Goal: Navigation & Orientation: Understand site structure

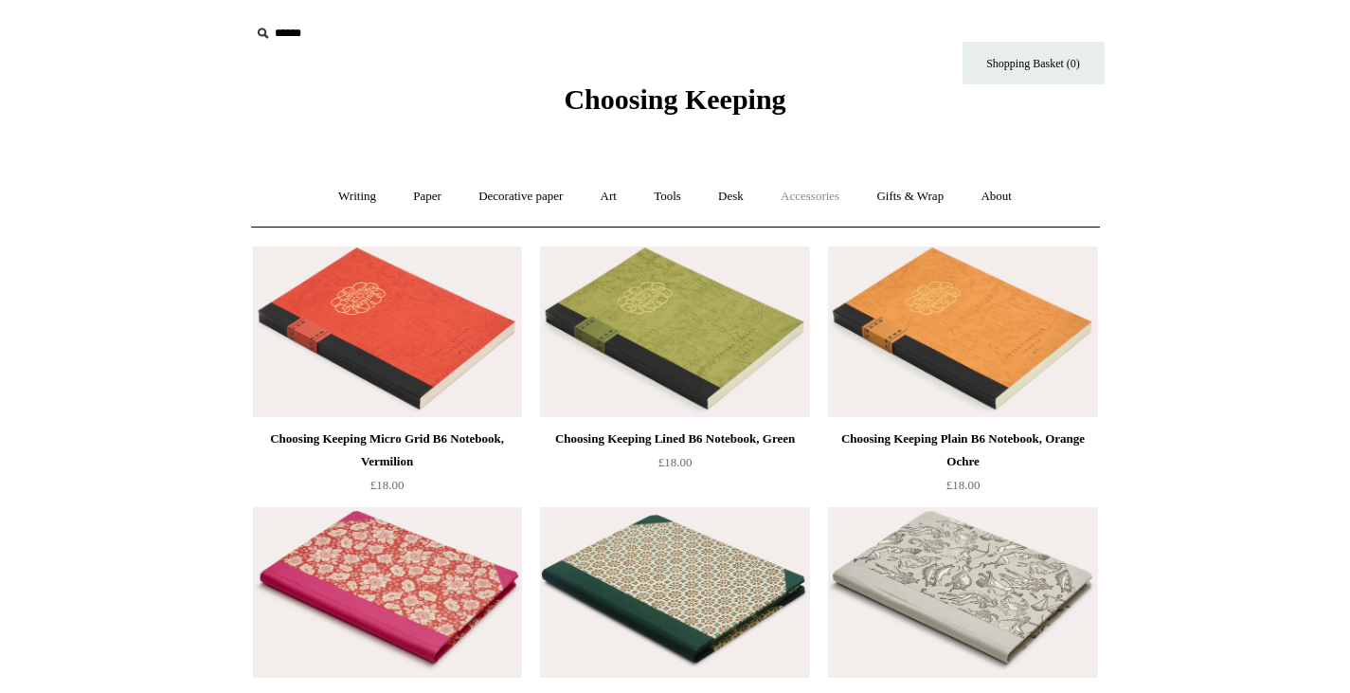
click at [820, 194] on link "Accessories +" at bounding box center [810, 197] width 93 height 50
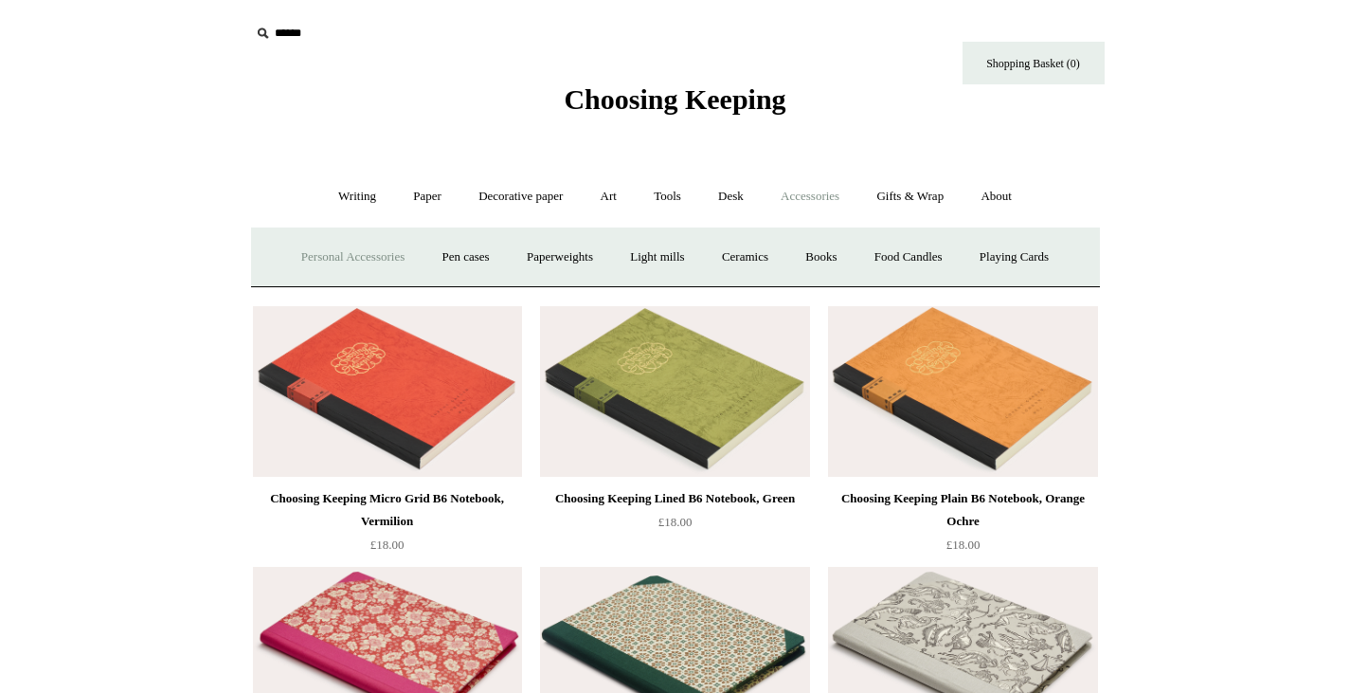
click at [317, 252] on link "Personal Accessories +" at bounding box center [352, 257] width 137 height 50
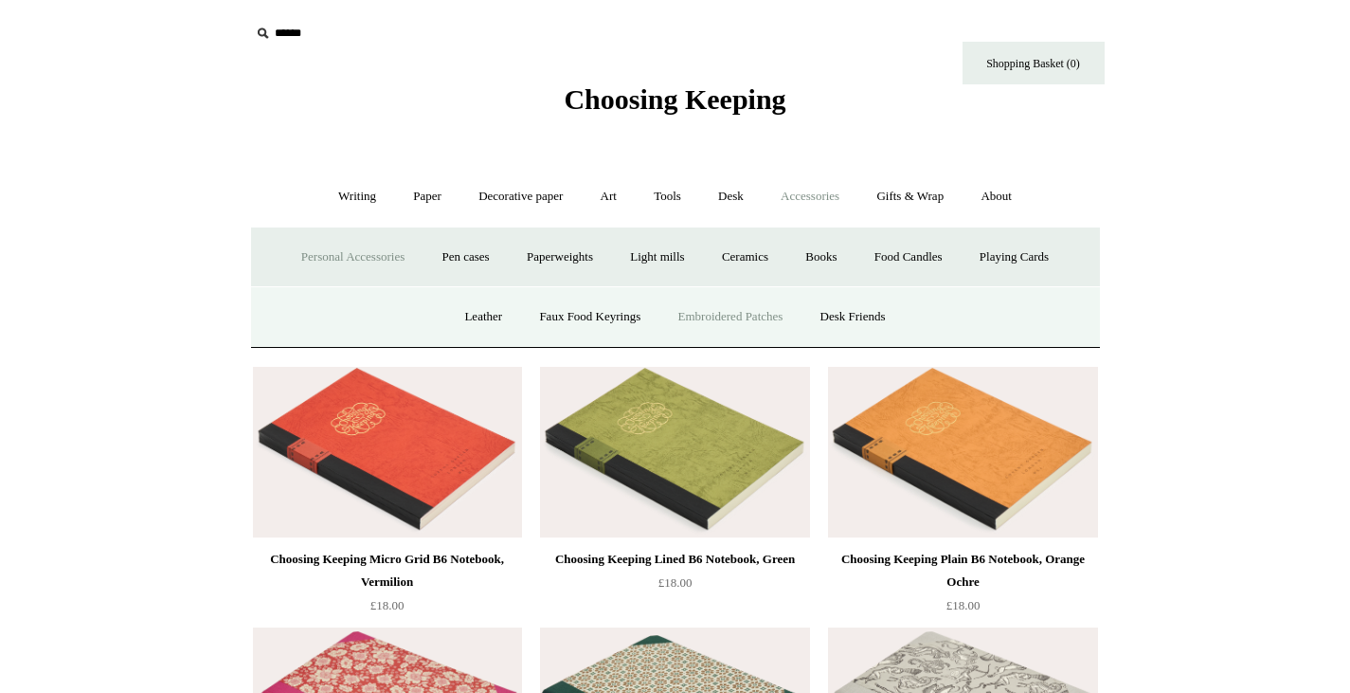
click at [722, 316] on link "Embroidered Patches" at bounding box center [730, 317] width 139 height 50
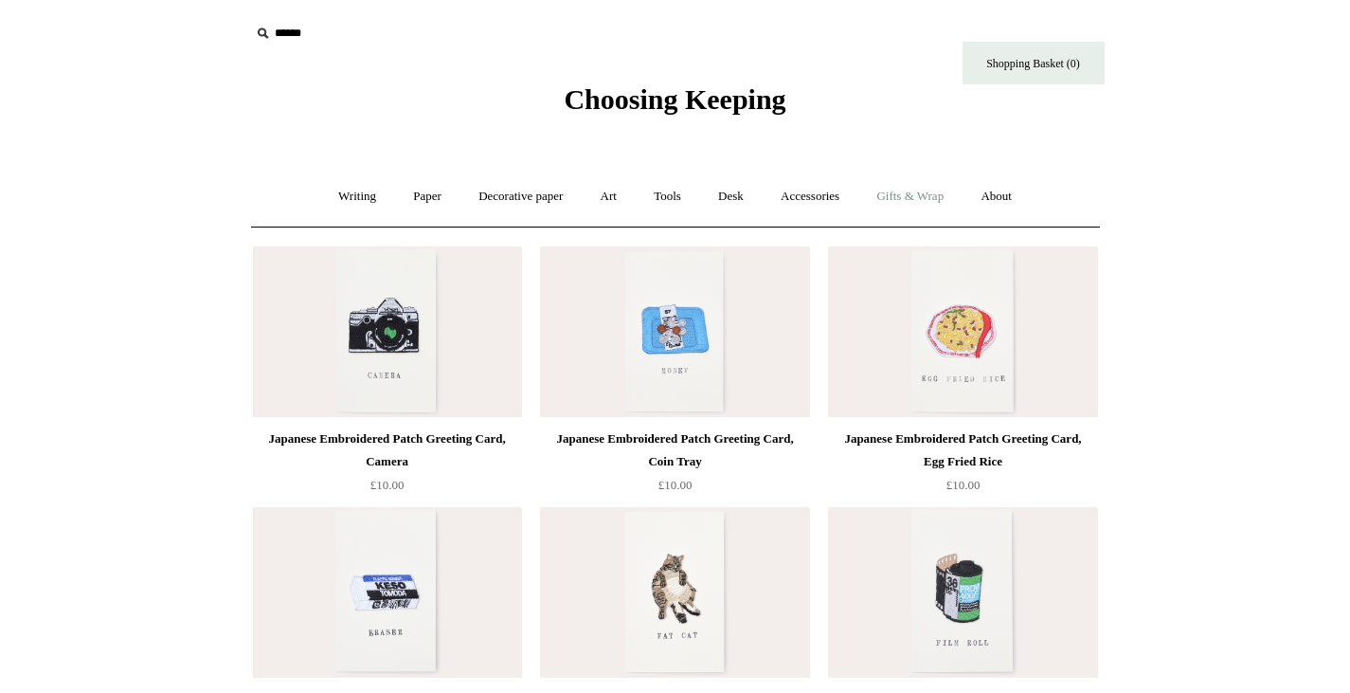
click at [918, 194] on link "Gifts & Wrap +" at bounding box center [910, 197] width 101 height 50
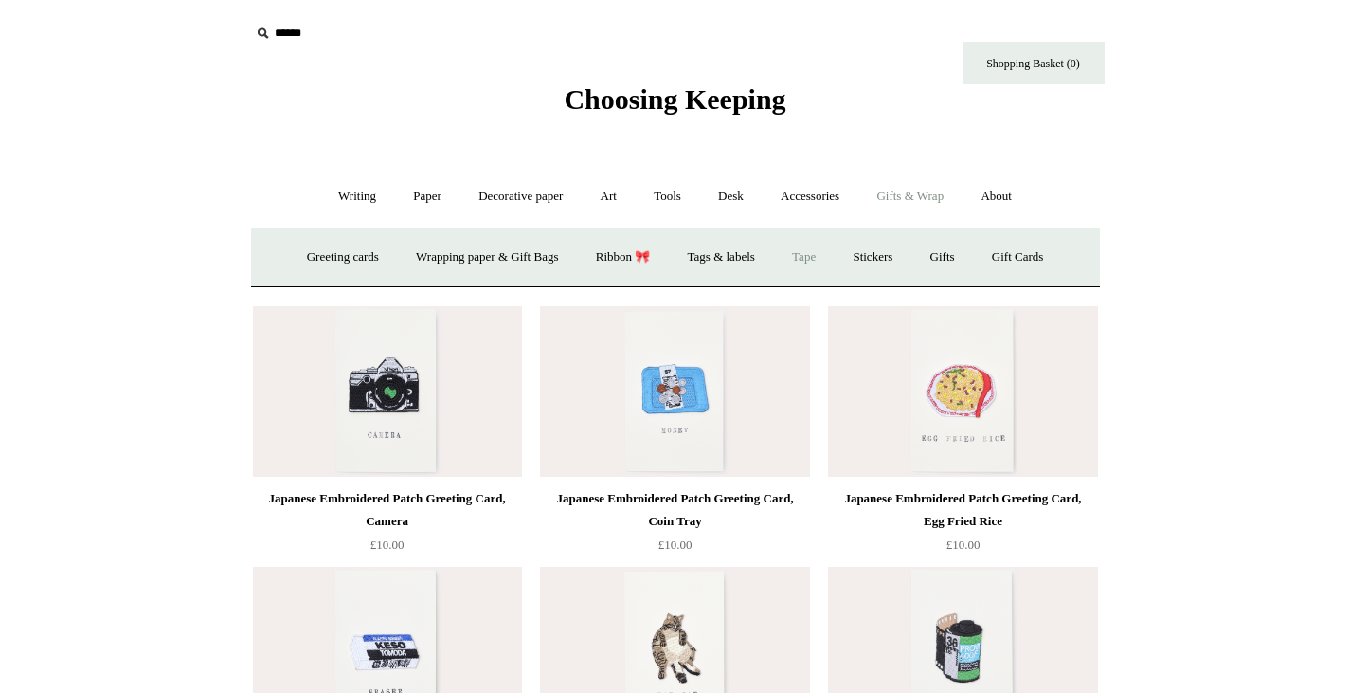
click at [815, 252] on link "Tape" at bounding box center [804, 257] width 58 height 50
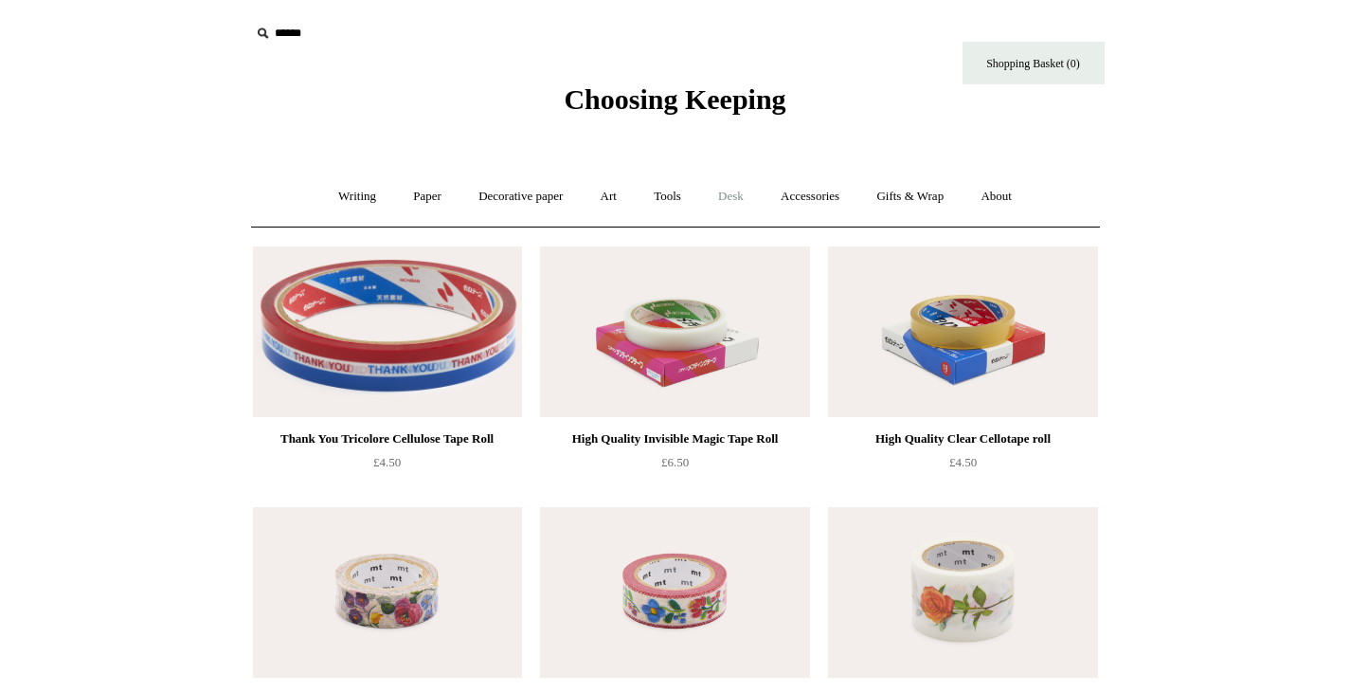
click at [727, 193] on link "Desk +" at bounding box center [731, 197] width 60 height 50
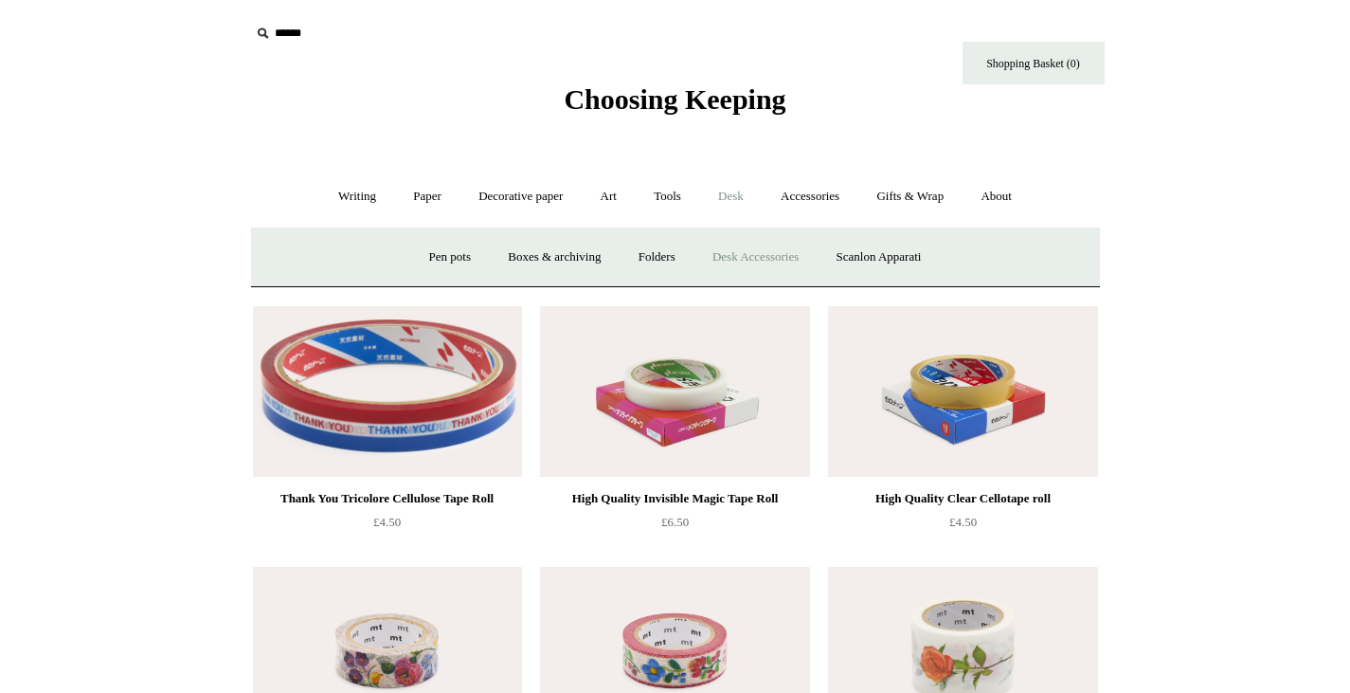
click at [751, 267] on link "Desk Accessories" at bounding box center [756, 257] width 120 height 50
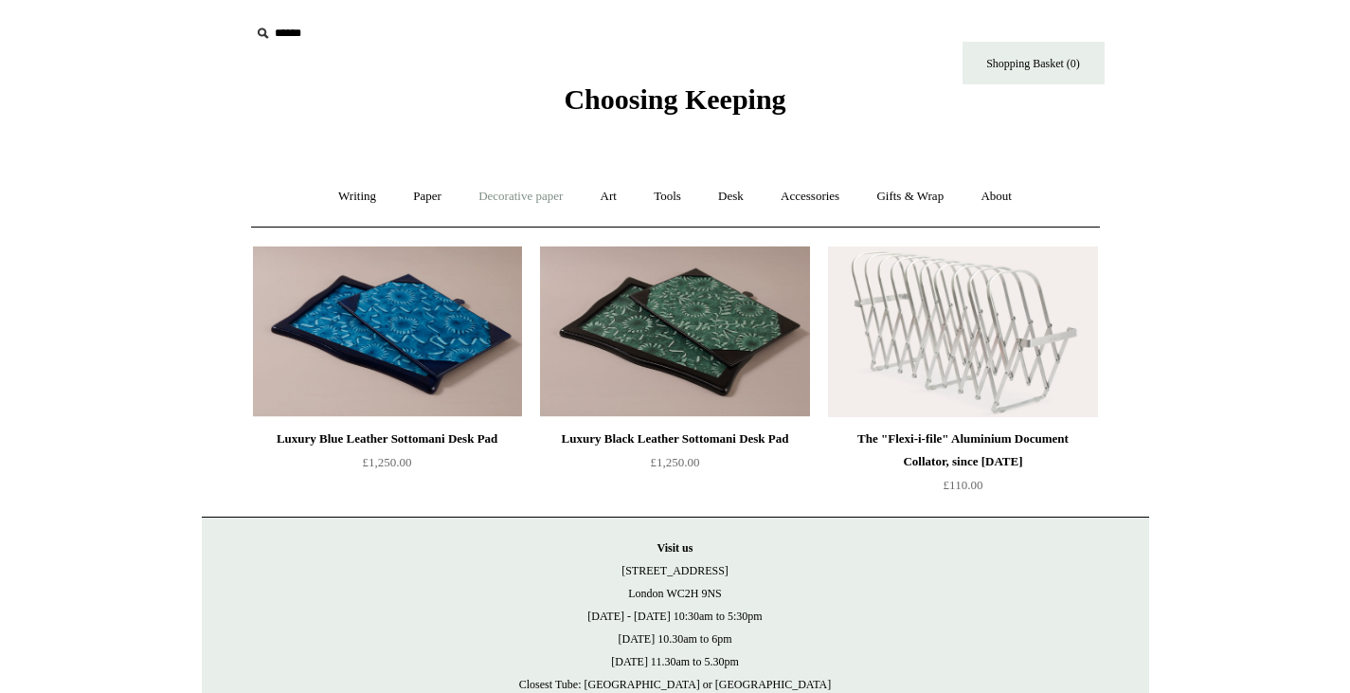
click at [532, 196] on link "Decorative paper +" at bounding box center [521, 197] width 118 height 50
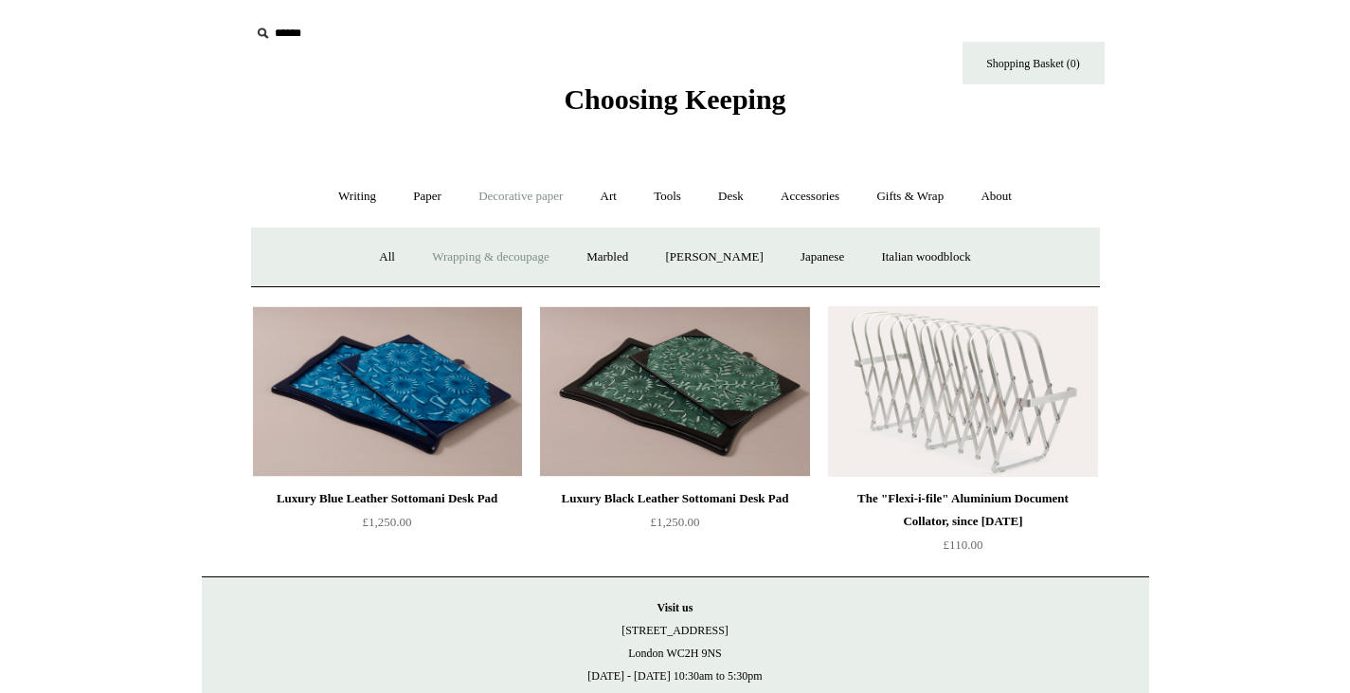
click at [454, 257] on link "Wrapping & decoupage" at bounding box center [491, 257] width 152 height 50
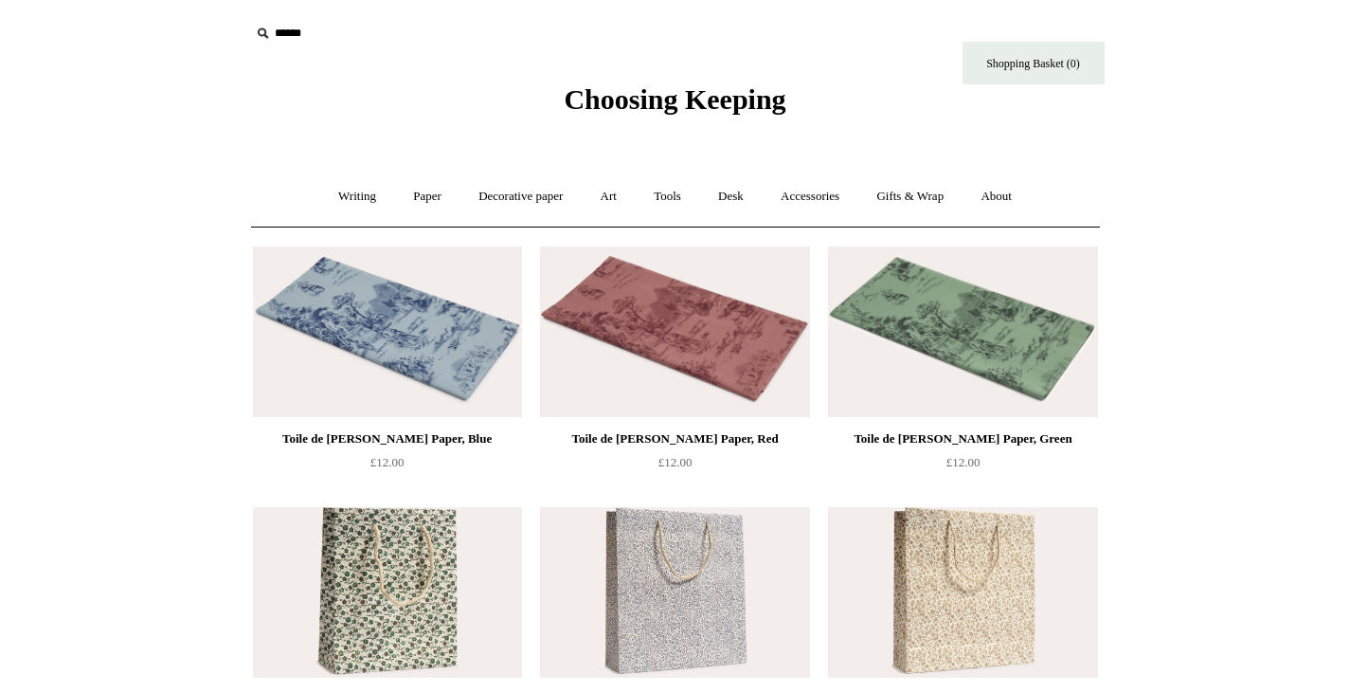
drag, startPoint x: 1364, startPoint y: 59, endPoint x: 1355, endPoint y: -34, distance: 93.3
click at [679, 197] on link "Tools +" at bounding box center [668, 197] width 62 height 50
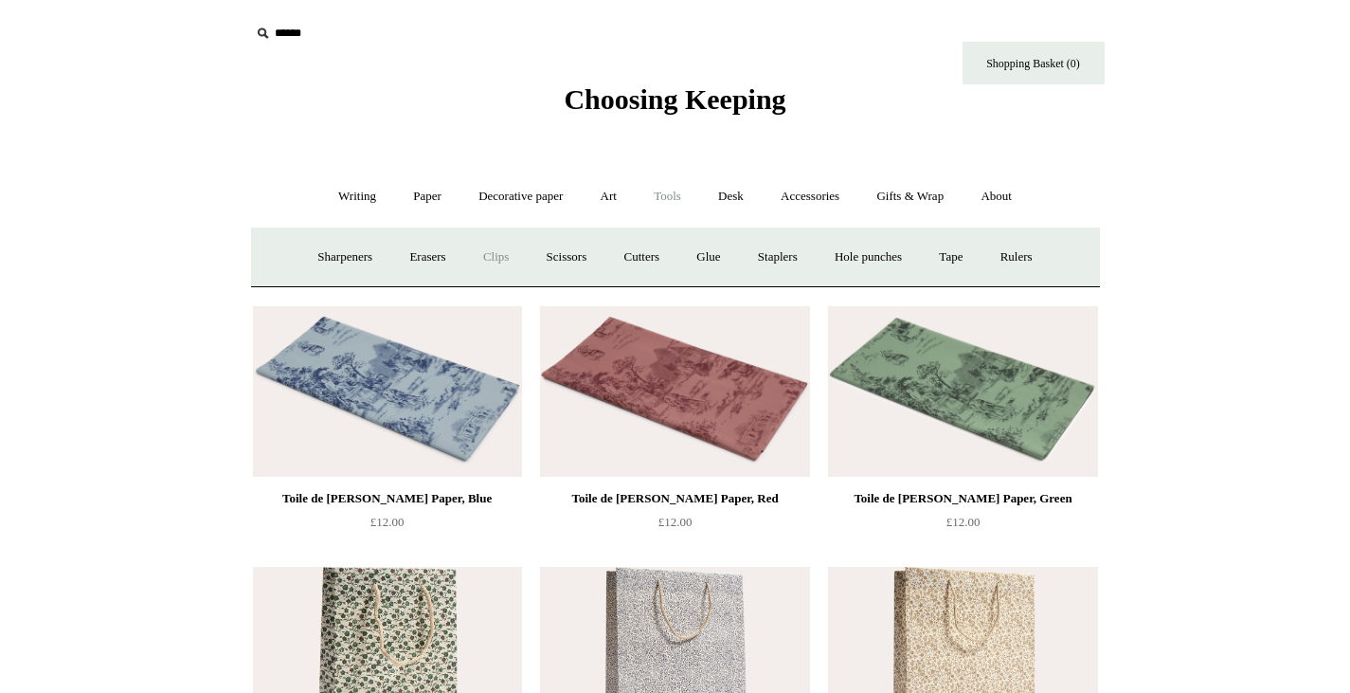
click at [490, 254] on link "Clips +" at bounding box center [496, 257] width 60 height 50
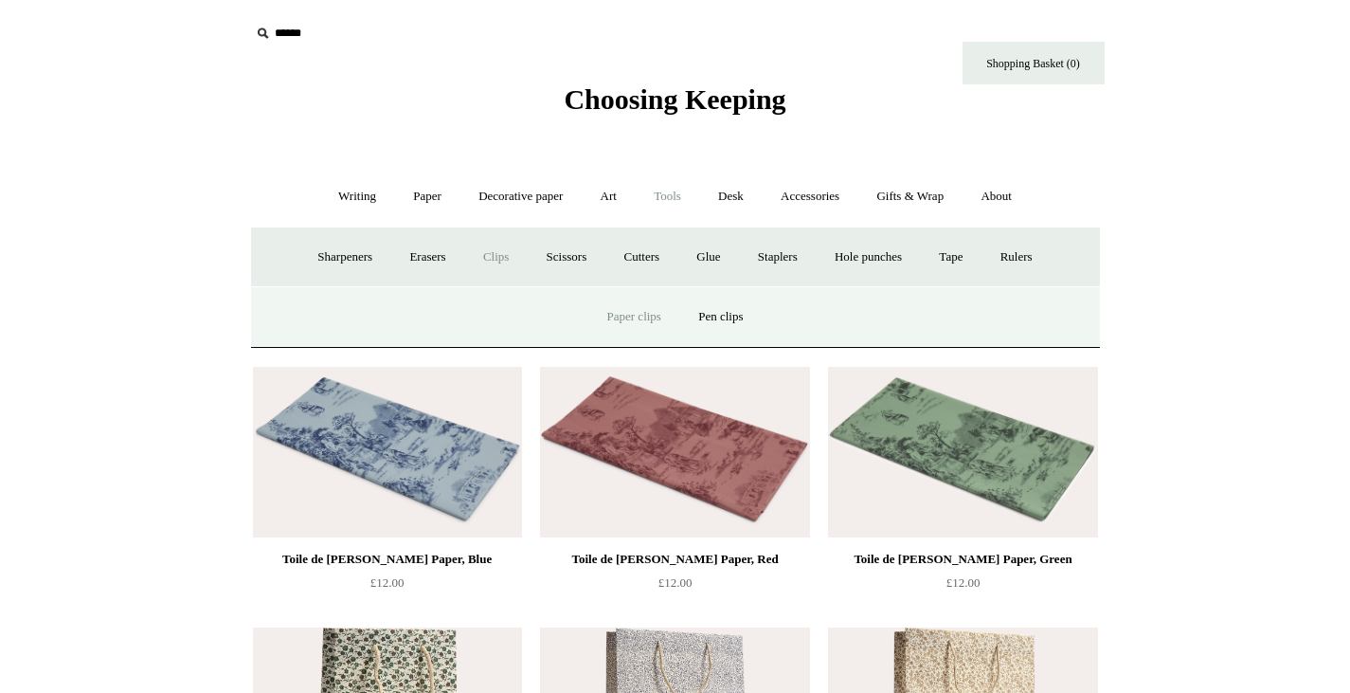
click at [629, 312] on link "Paper clips" at bounding box center [634, 317] width 88 height 50
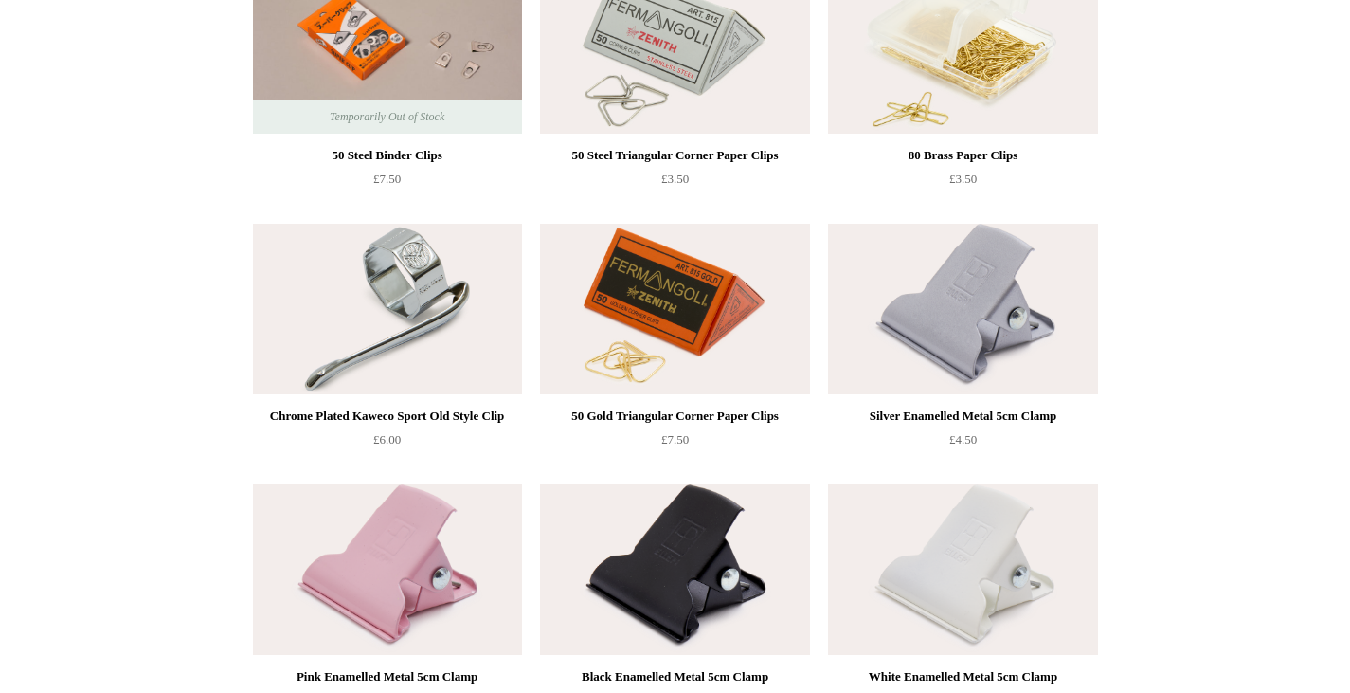
scroll to position [25, 0]
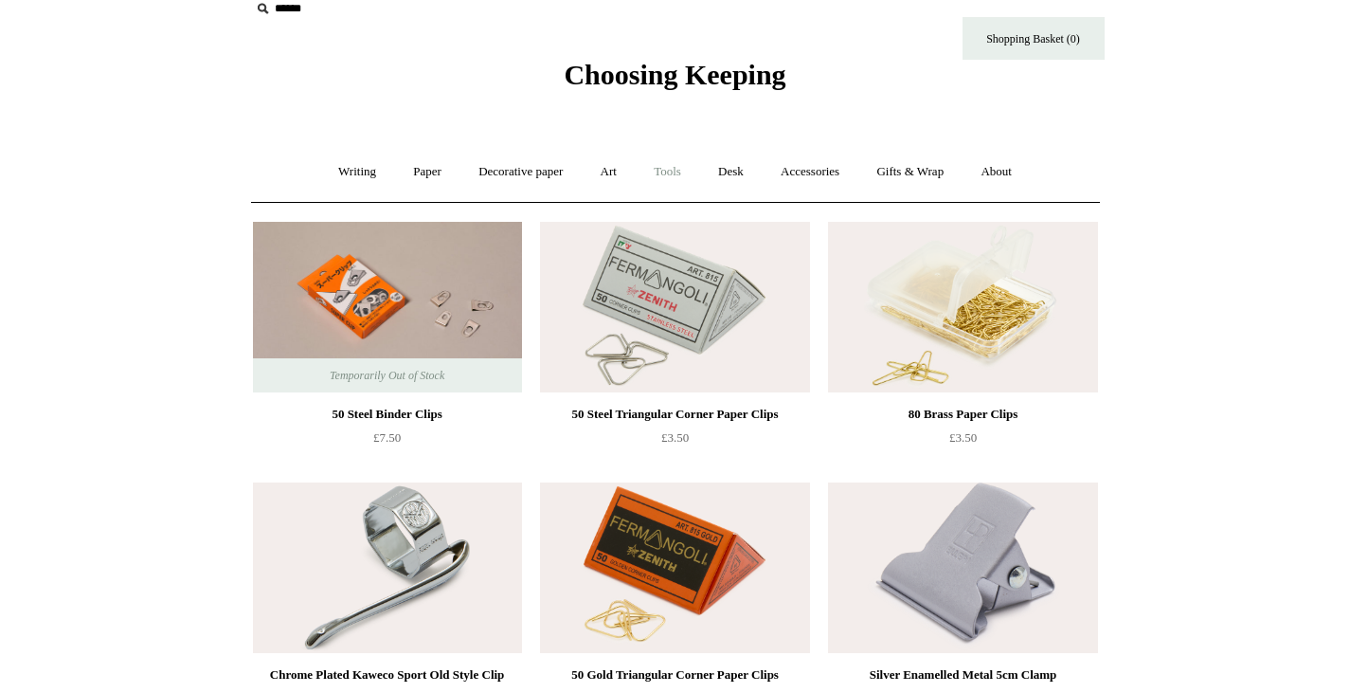
click at [685, 172] on link "Tools +" at bounding box center [668, 172] width 62 height 50
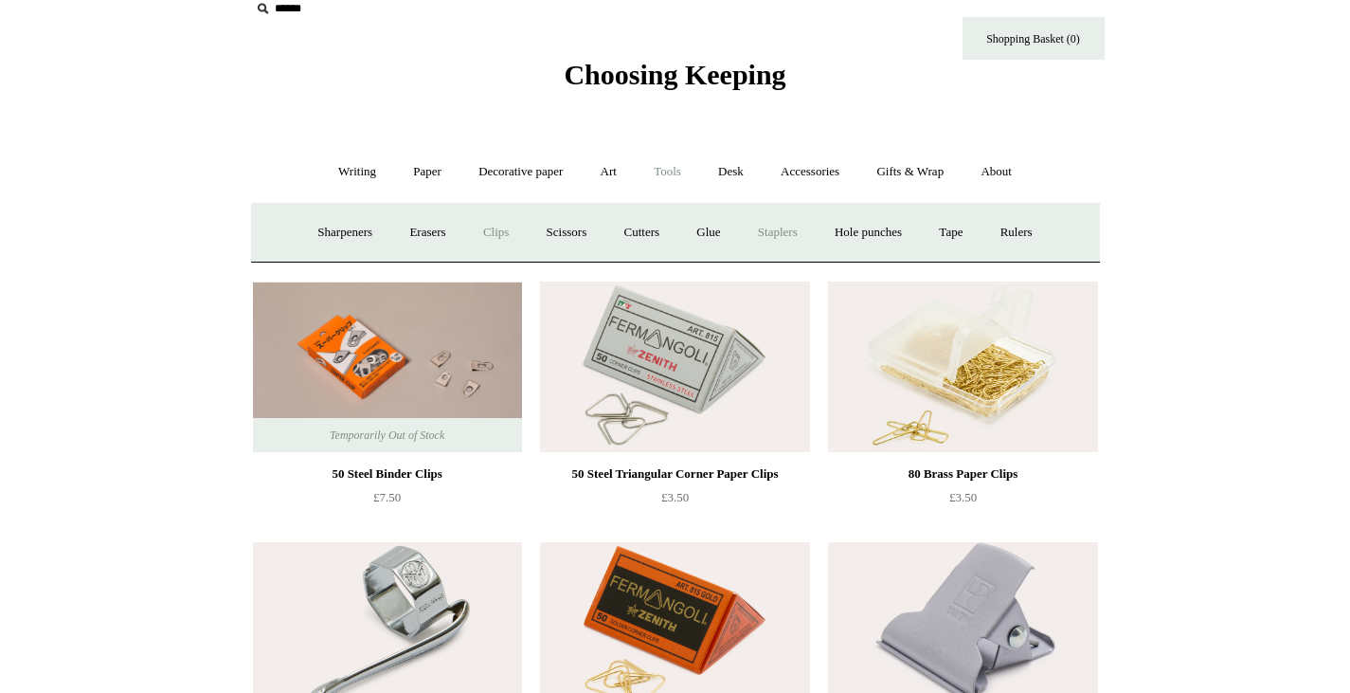
click at [777, 234] on link "Staplers +" at bounding box center [778, 233] width 74 height 50
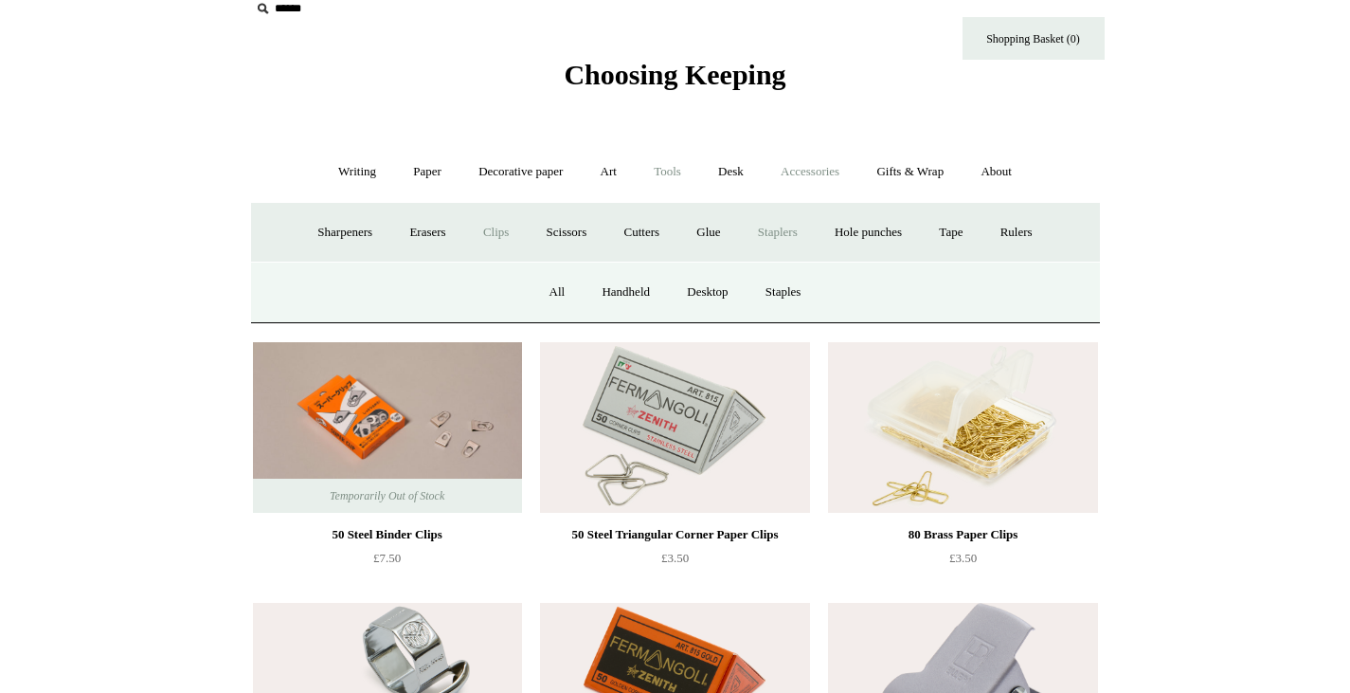
click at [819, 171] on link "Accessories +" at bounding box center [810, 172] width 93 height 50
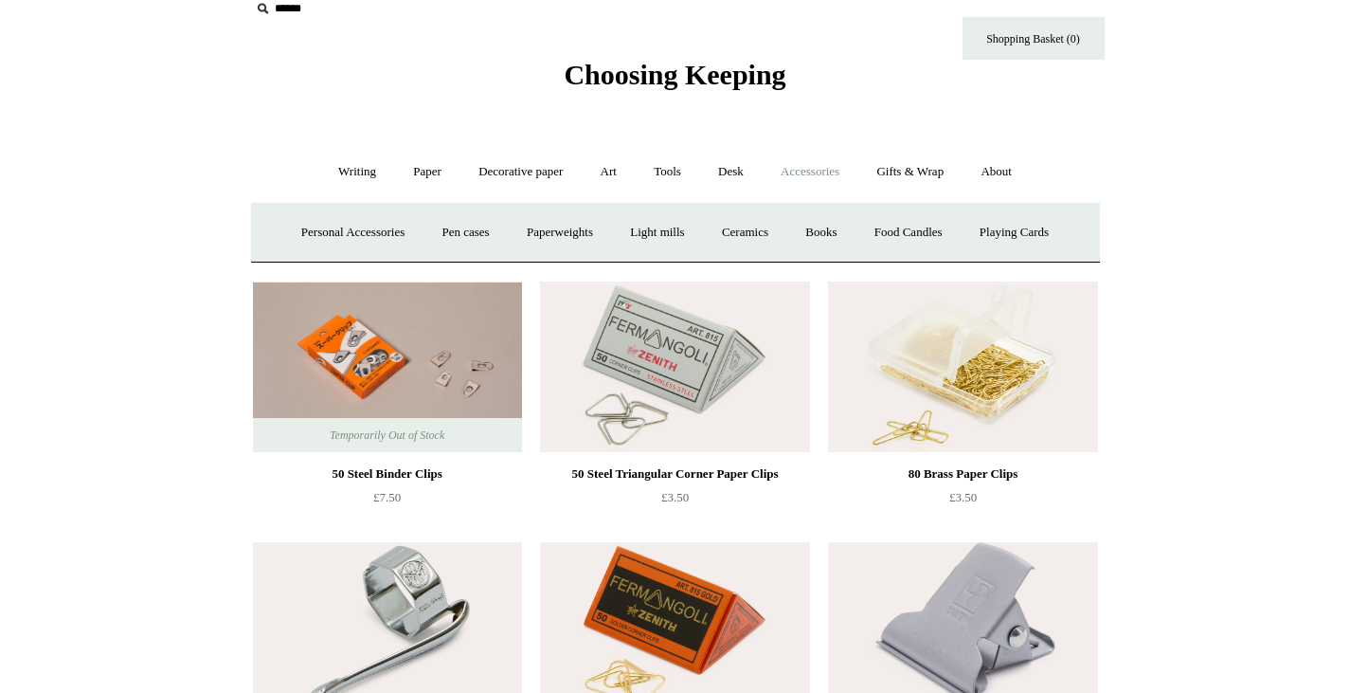
click at [819, 171] on link "Accessories -" at bounding box center [810, 172] width 93 height 50
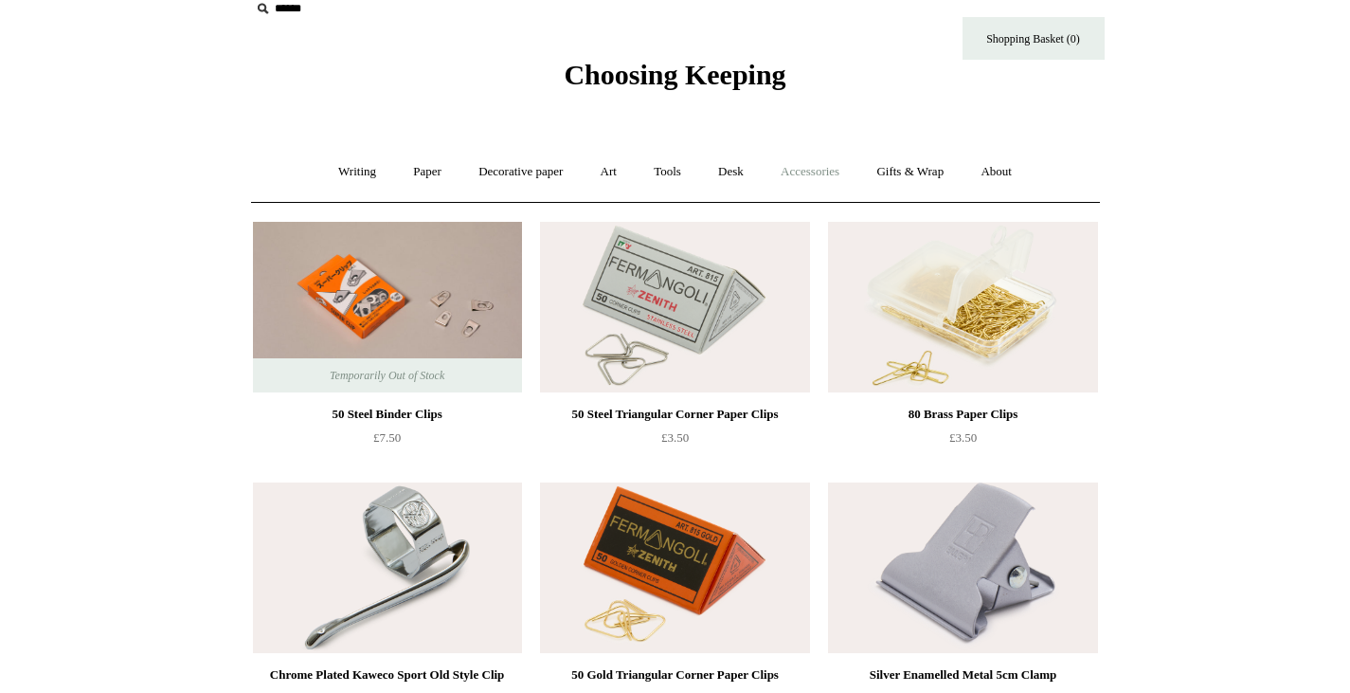
click at [819, 171] on link "Accessories +" at bounding box center [810, 172] width 93 height 50
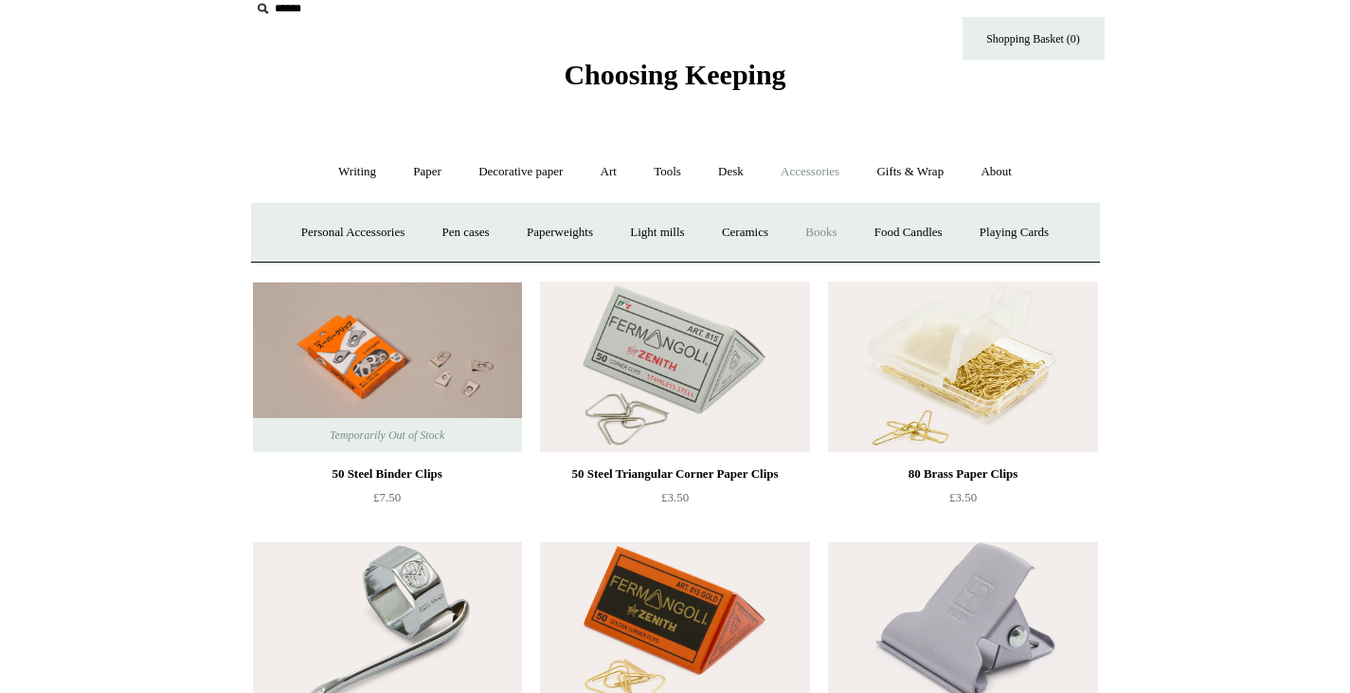
click at [826, 238] on link "Books" at bounding box center [820, 233] width 65 height 50
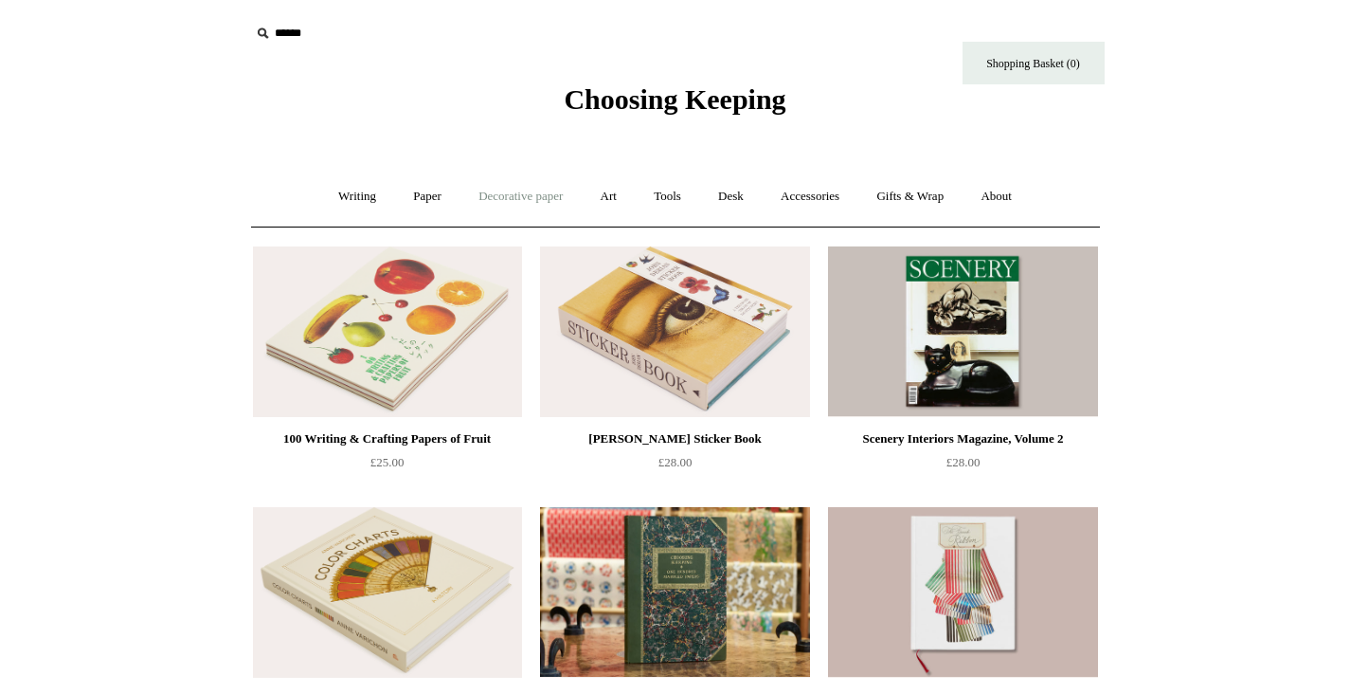
click at [529, 206] on link "Decorative paper +" at bounding box center [521, 197] width 118 height 50
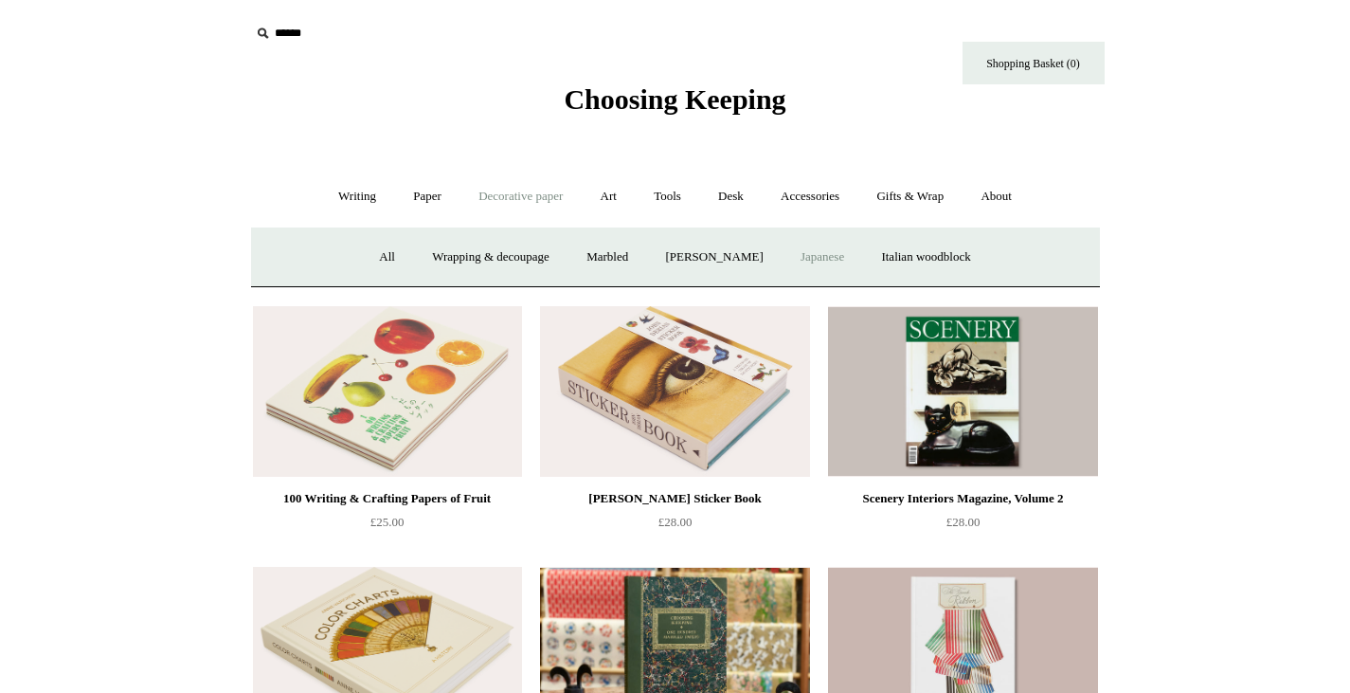
click at [831, 253] on link "Japanese" at bounding box center [823, 257] width 78 height 50
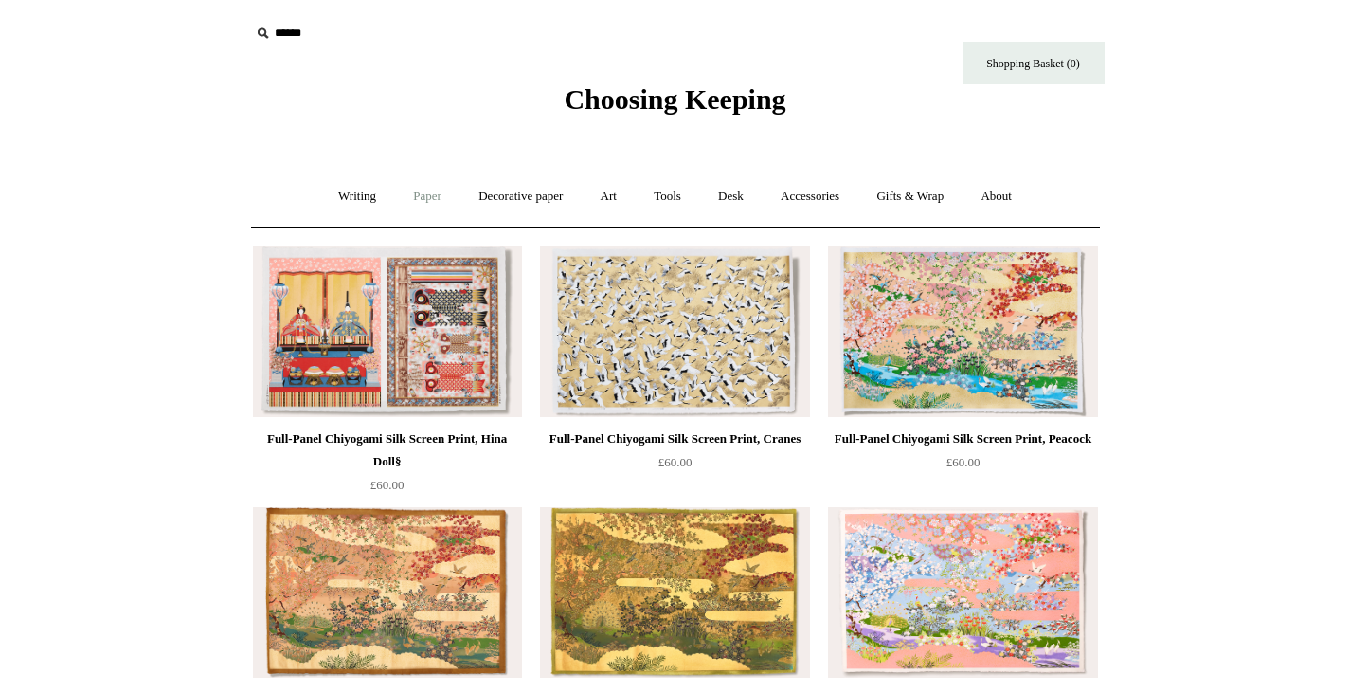
click at [429, 196] on link "Paper +" at bounding box center [427, 197] width 63 height 50
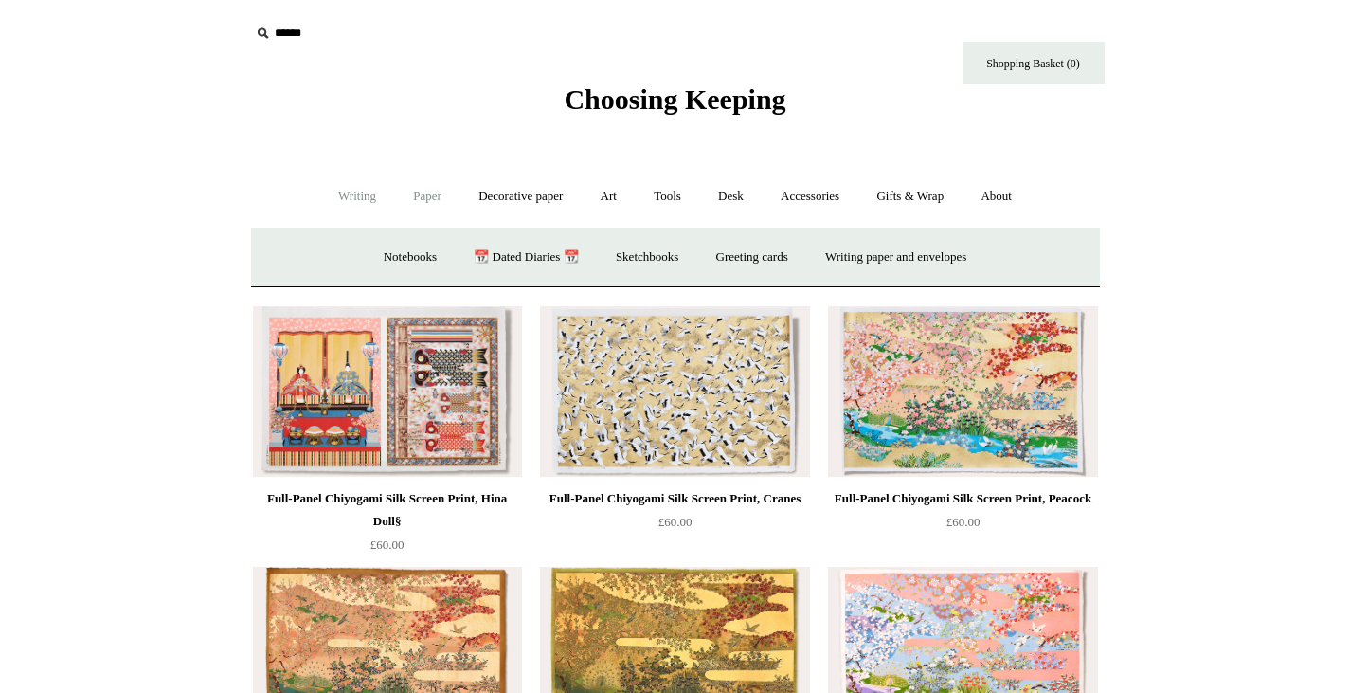
click at [347, 198] on link "Writing +" at bounding box center [357, 197] width 72 height 50
click at [413, 190] on link "Paper +" at bounding box center [427, 197] width 63 height 50
click at [513, 256] on link "📆 Dated Diaries 📆" at bounding box center [526, 257] width 138 height 50
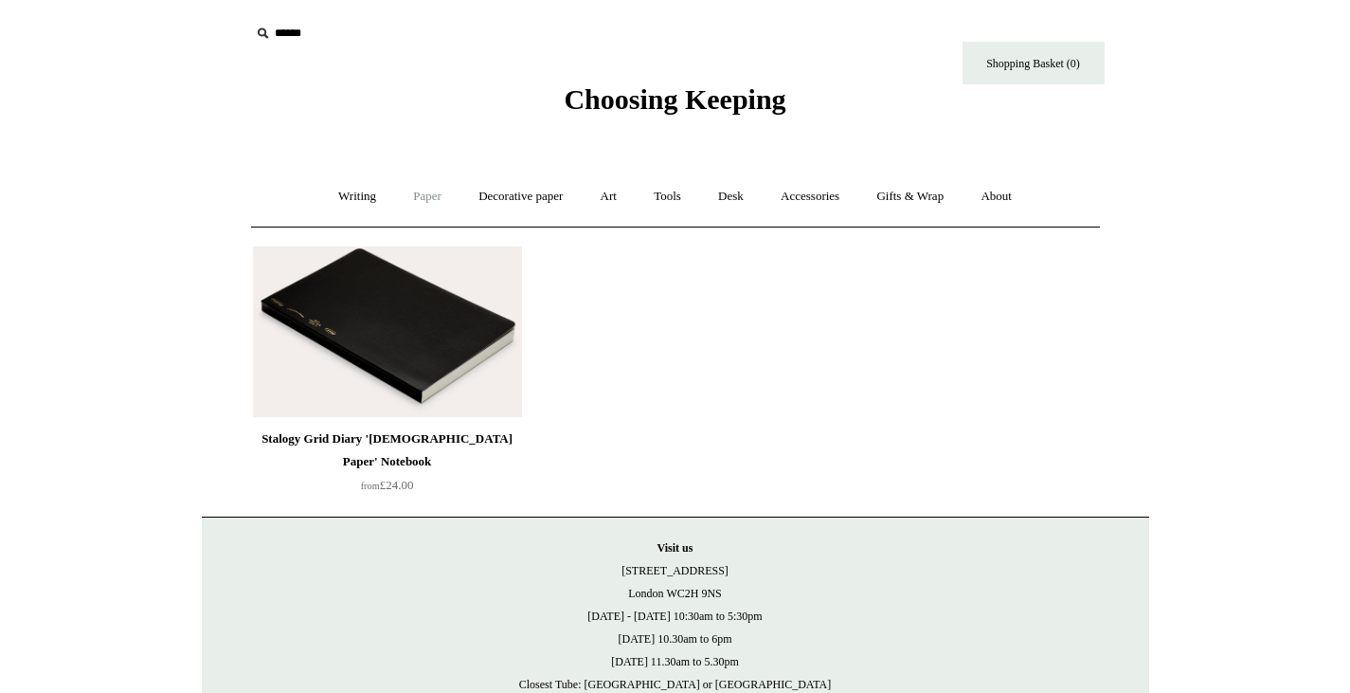
click at [415, 194] on link "Paper +" at bounding box center [427, 197] width 63 height 50
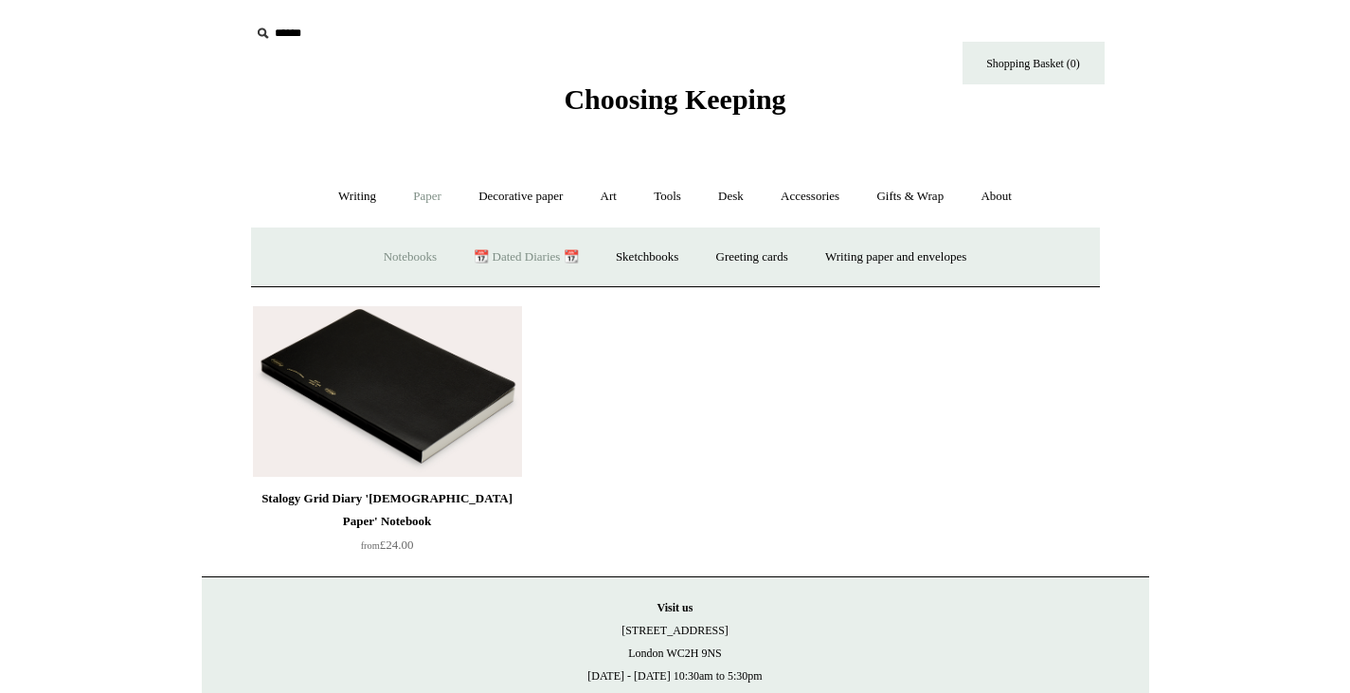
click at [395, 265] on link "Notebooks +" at bounding box center [410, 257] width 87 height 50
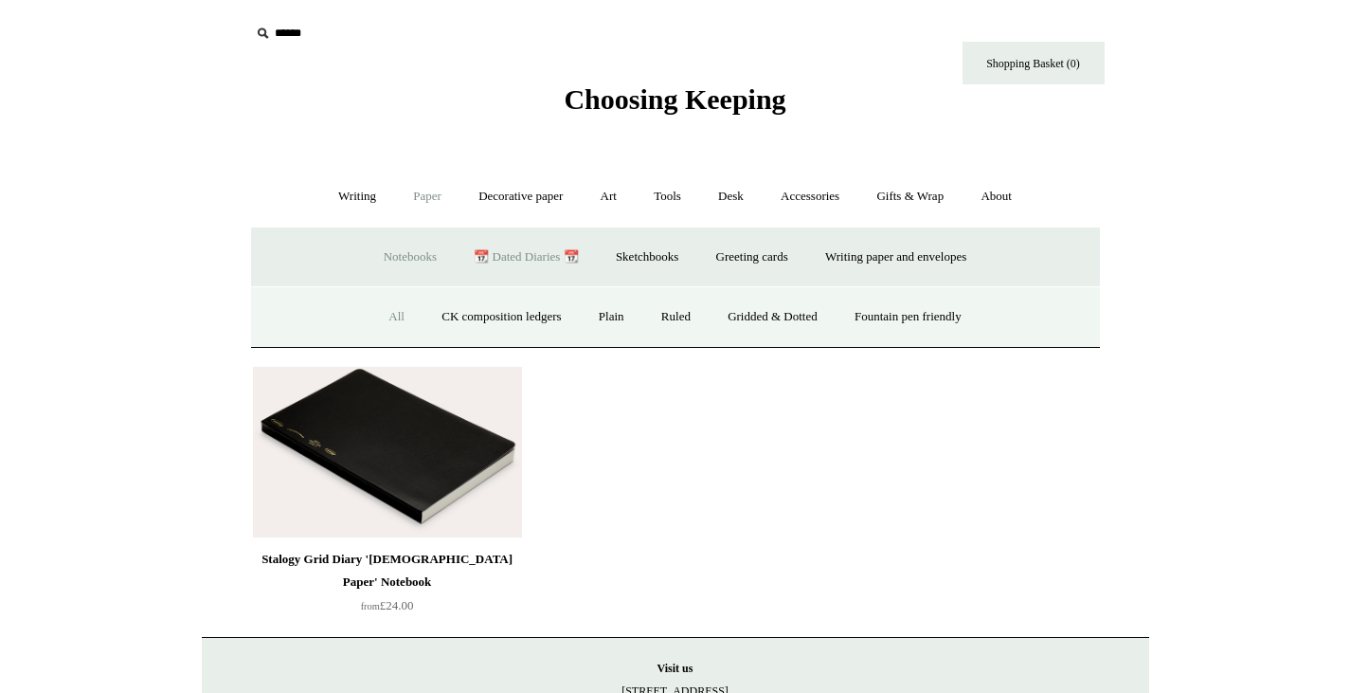
click at [381, 318] on link "All" at bounding box center [396, 317] width 50 height 50
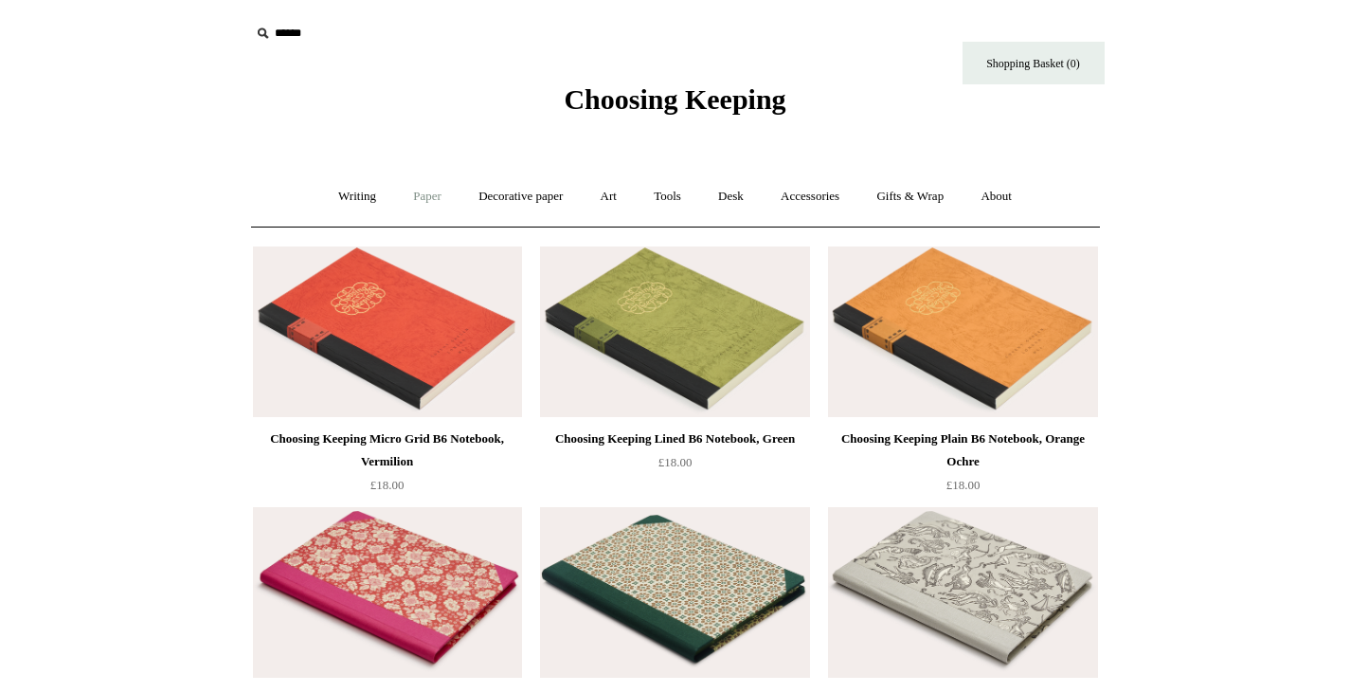
click at [418, 192] on link "Paper +" at bounding box center [427, 197] width 63 height 50
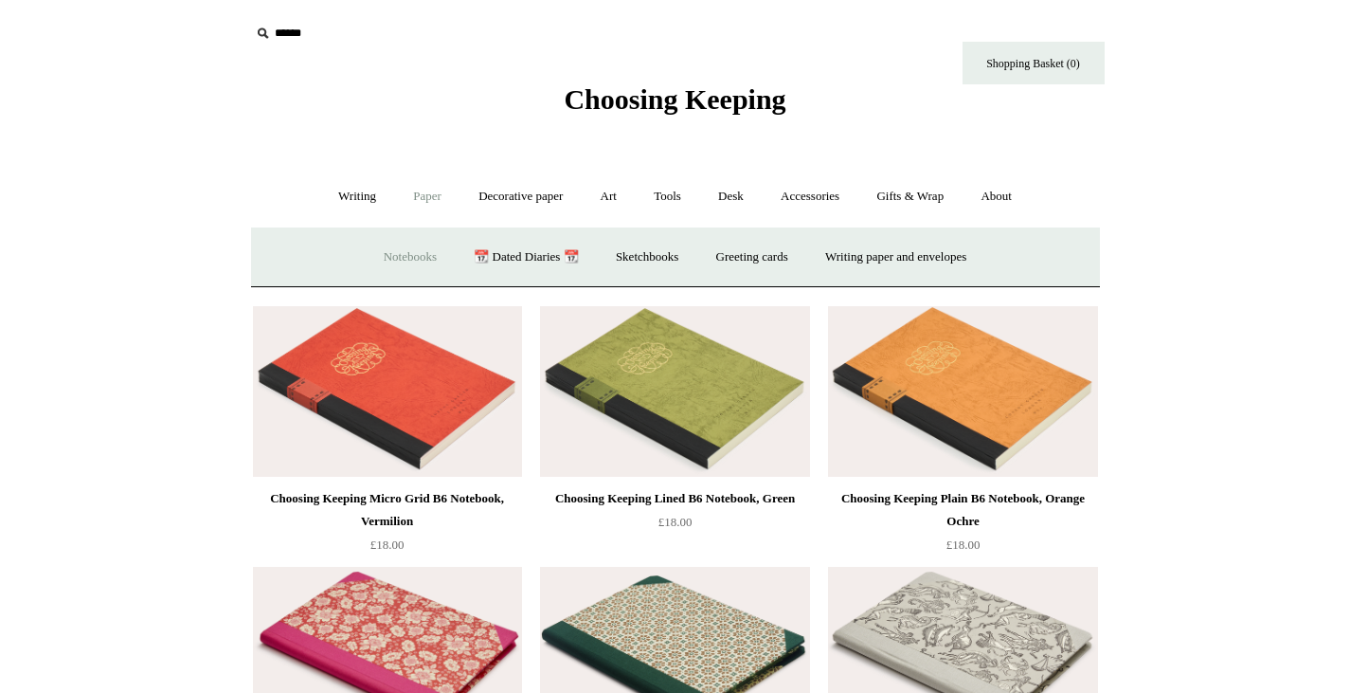
click at [390, 248] on link "Notebooks +" at bounding box center [410, 257] width 87 height 50
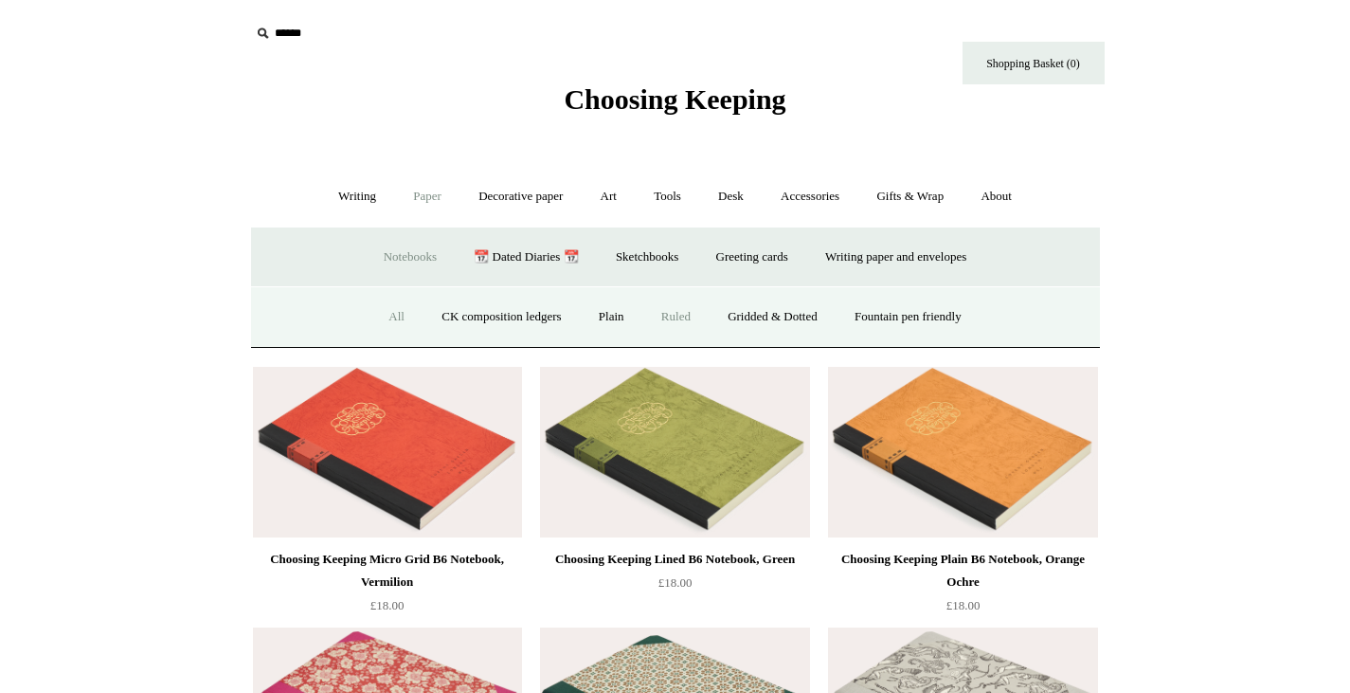
click at [676, 313] on link "Ruled" at bounding box center [675, 317] width 63 height 50
